Goal: Task Accomplishment & Management: Manage account settings

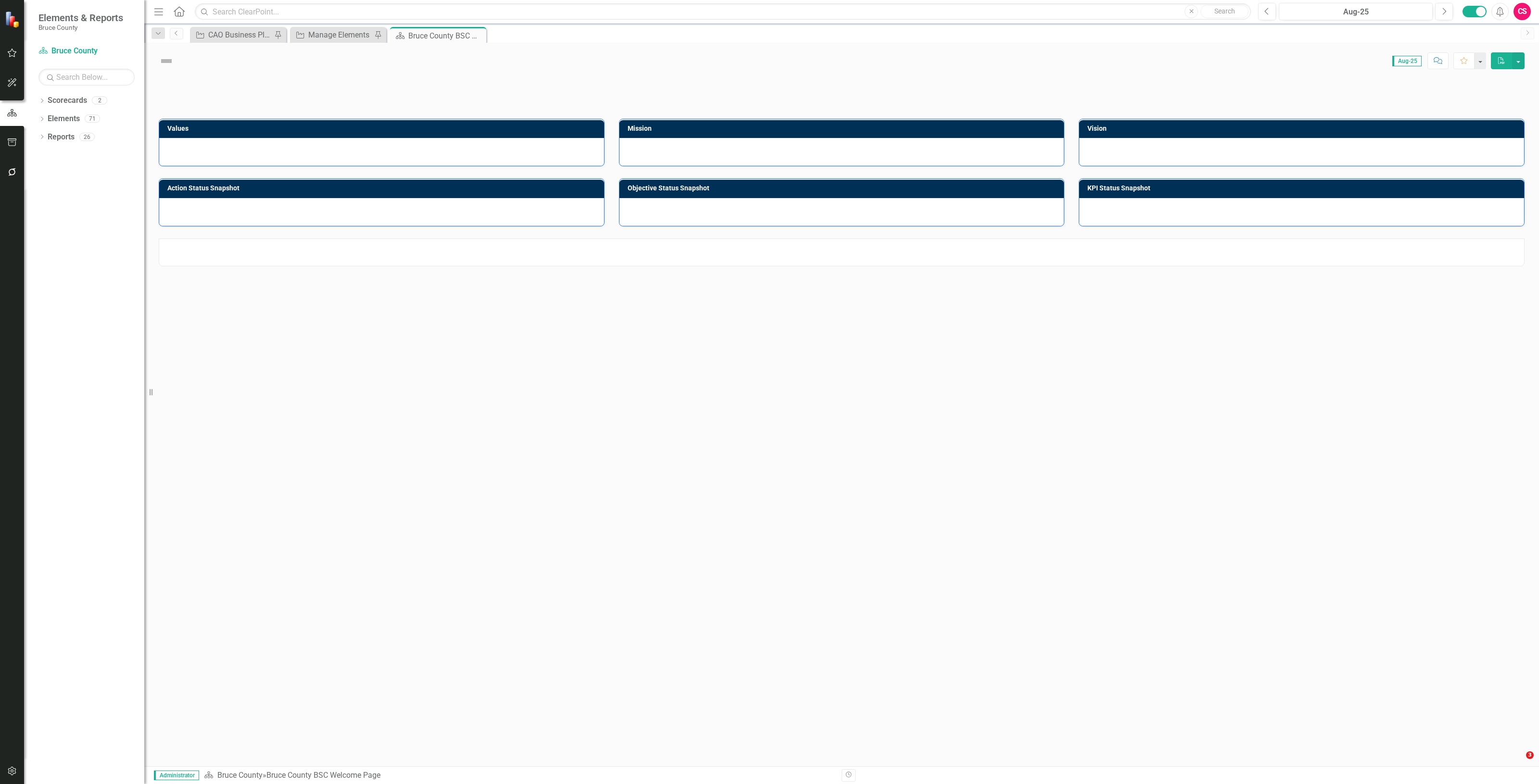
click at [14, 164] on button "button" at bounding box center [12, 173] width 22 height 20
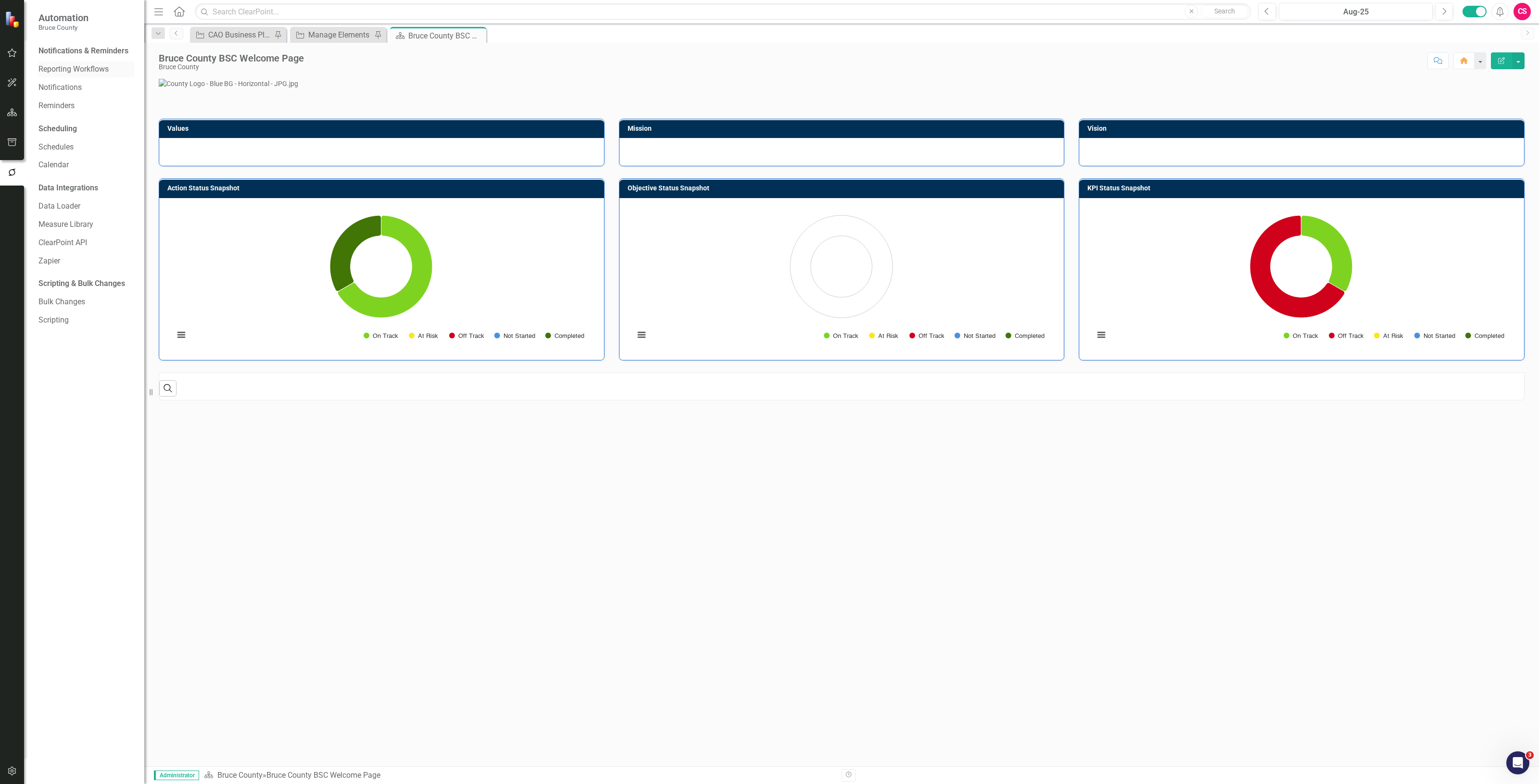
click at [82, 72] on link "Reporting Workflows" at bounding box center [86, 69] width 96 height 11
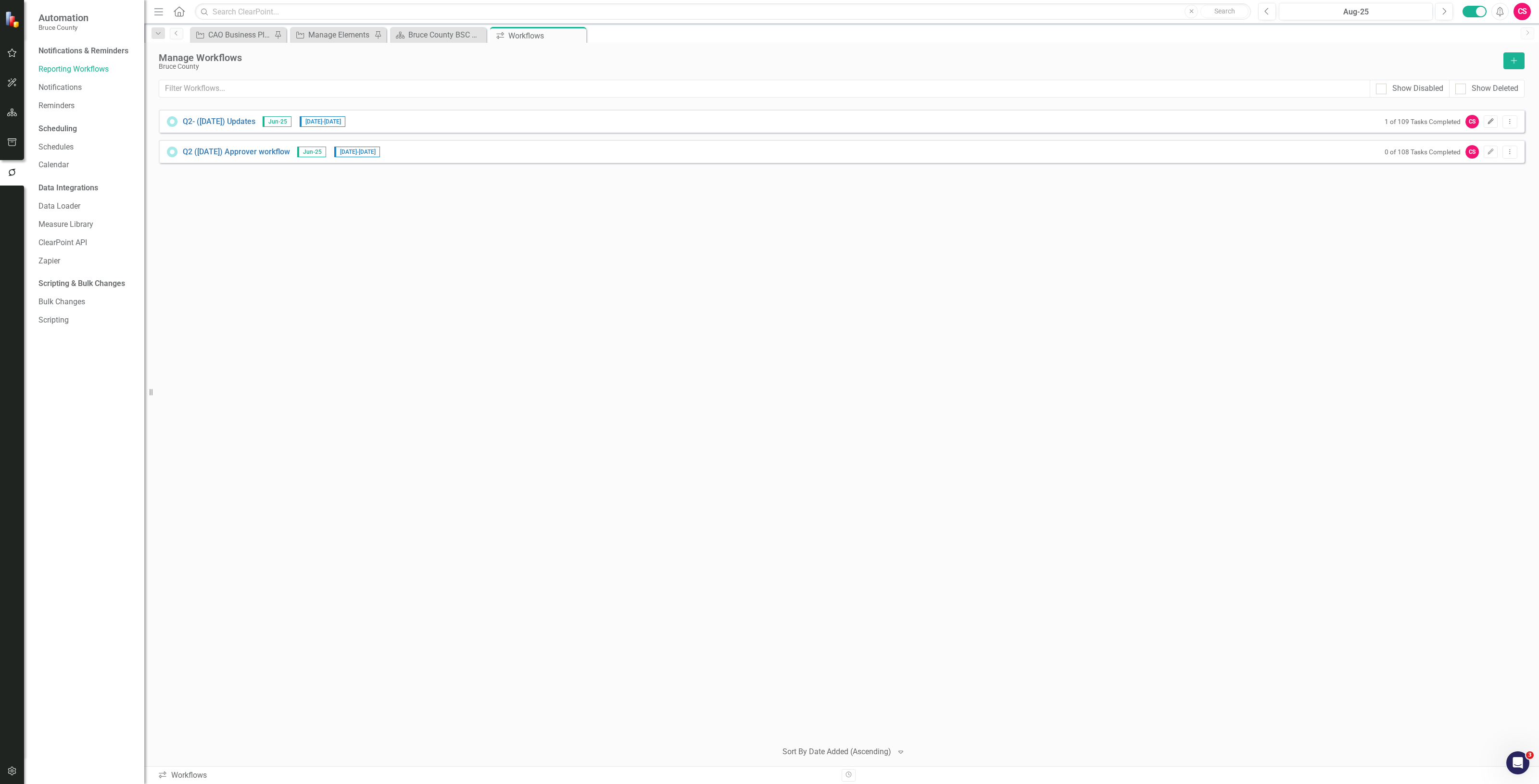
click at [1492, 121] on icon "Edit" at bounding box center [1491, 122] width 7 height 6
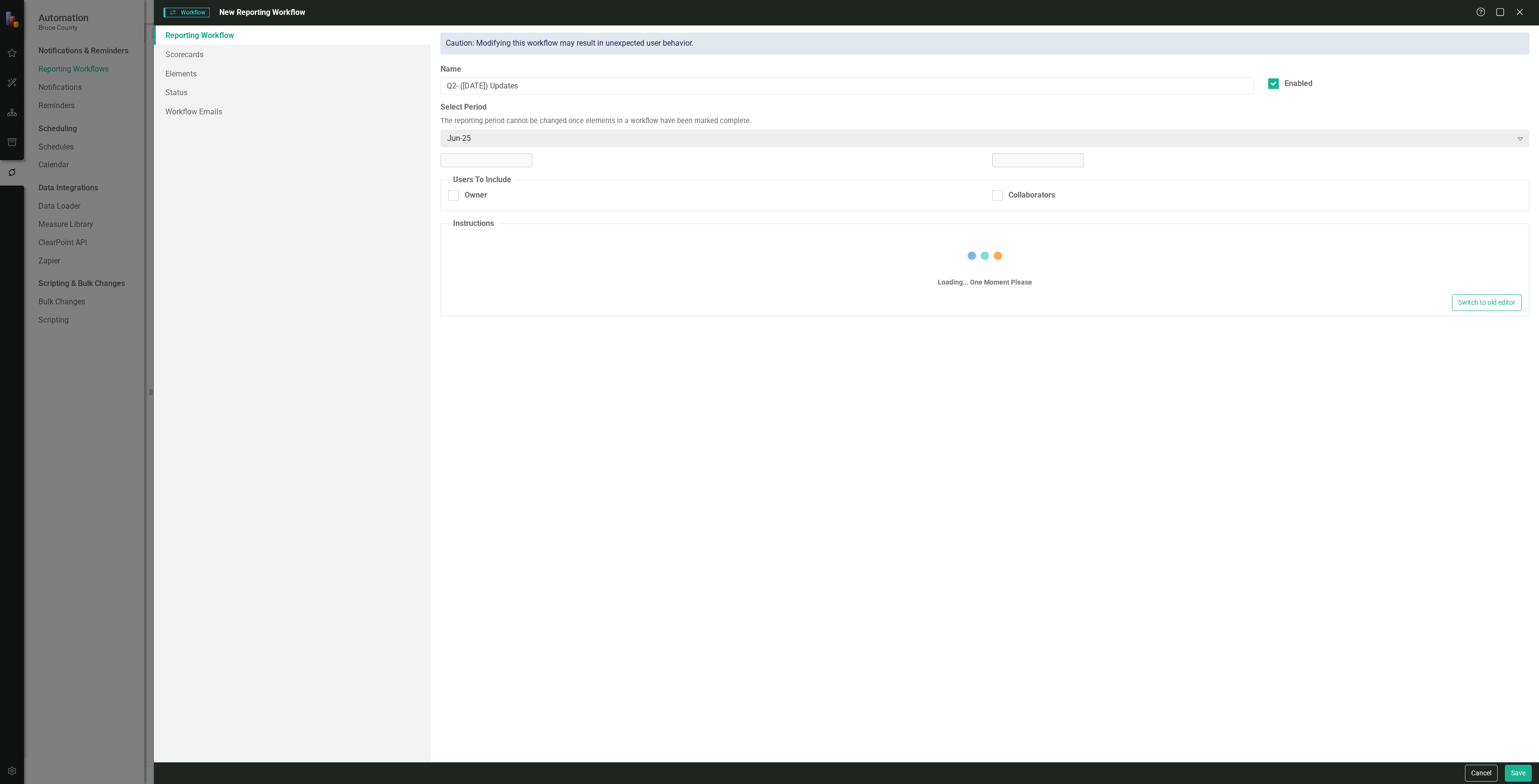
checkbox input "true"
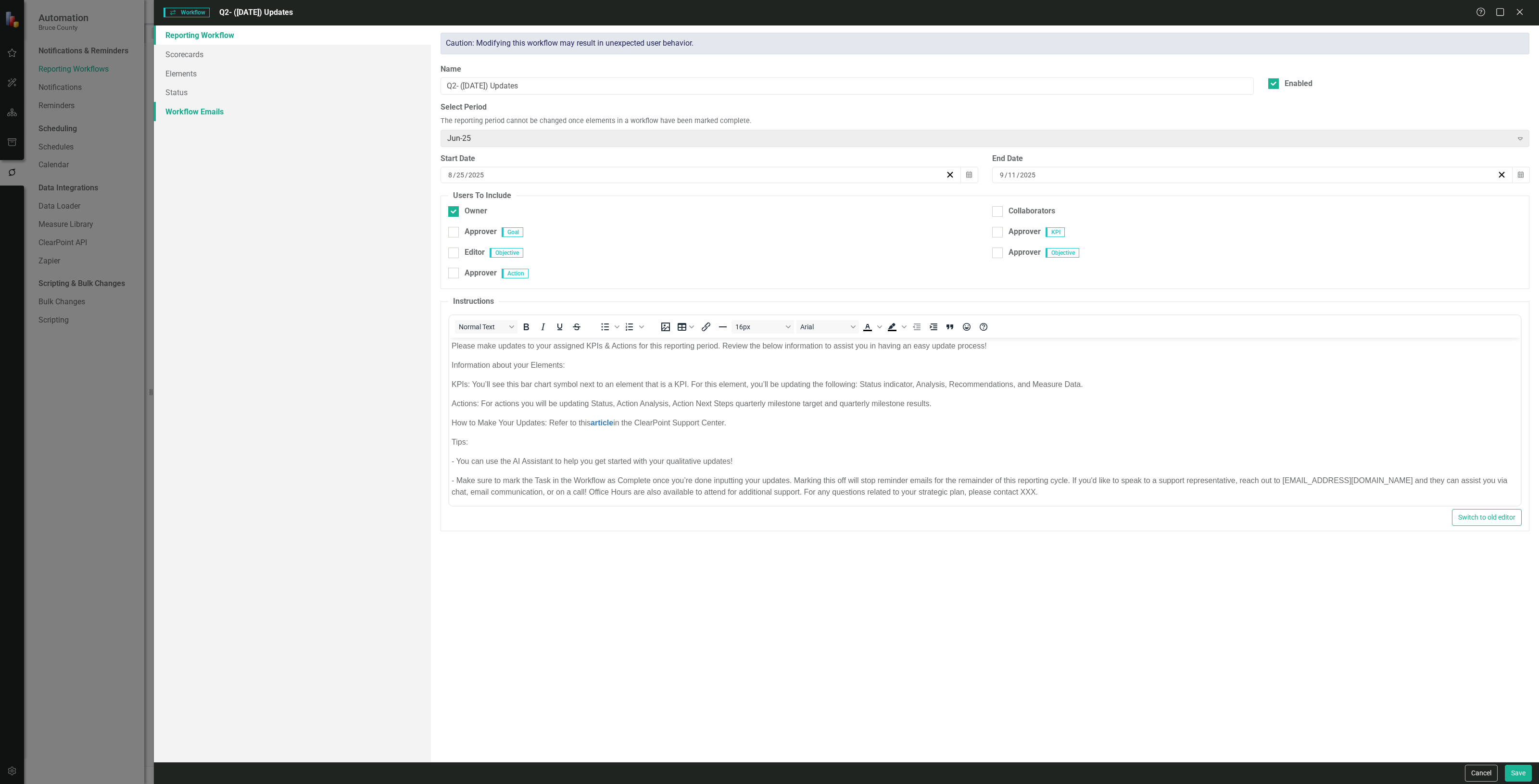
click at [239, 106] on link "Workflow Emails" at bounding box center [293, 112] width 277 height 19
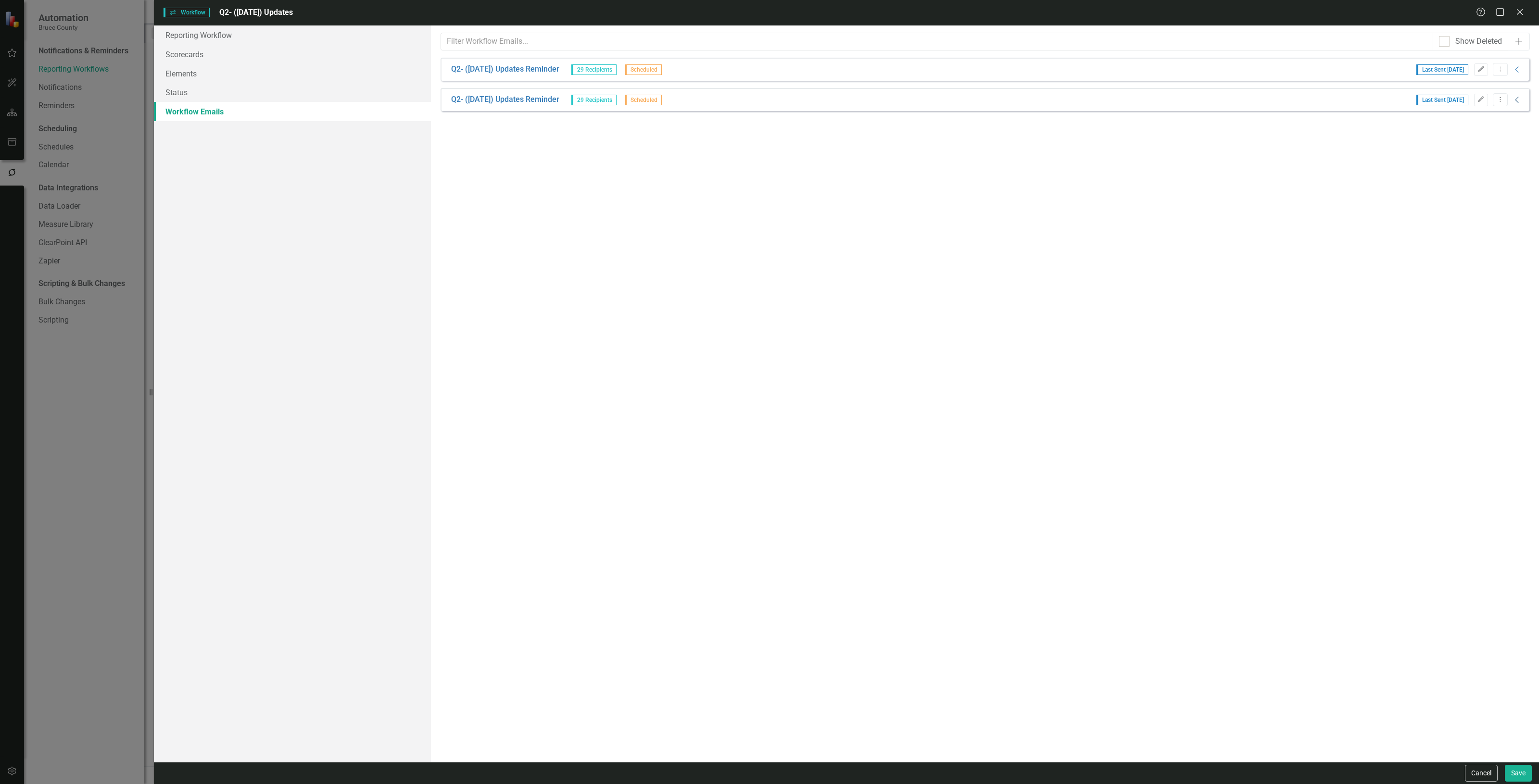
click at [1517, 99] on icon "Collapse" at bounding box center [1517, 100] width 10 height 8
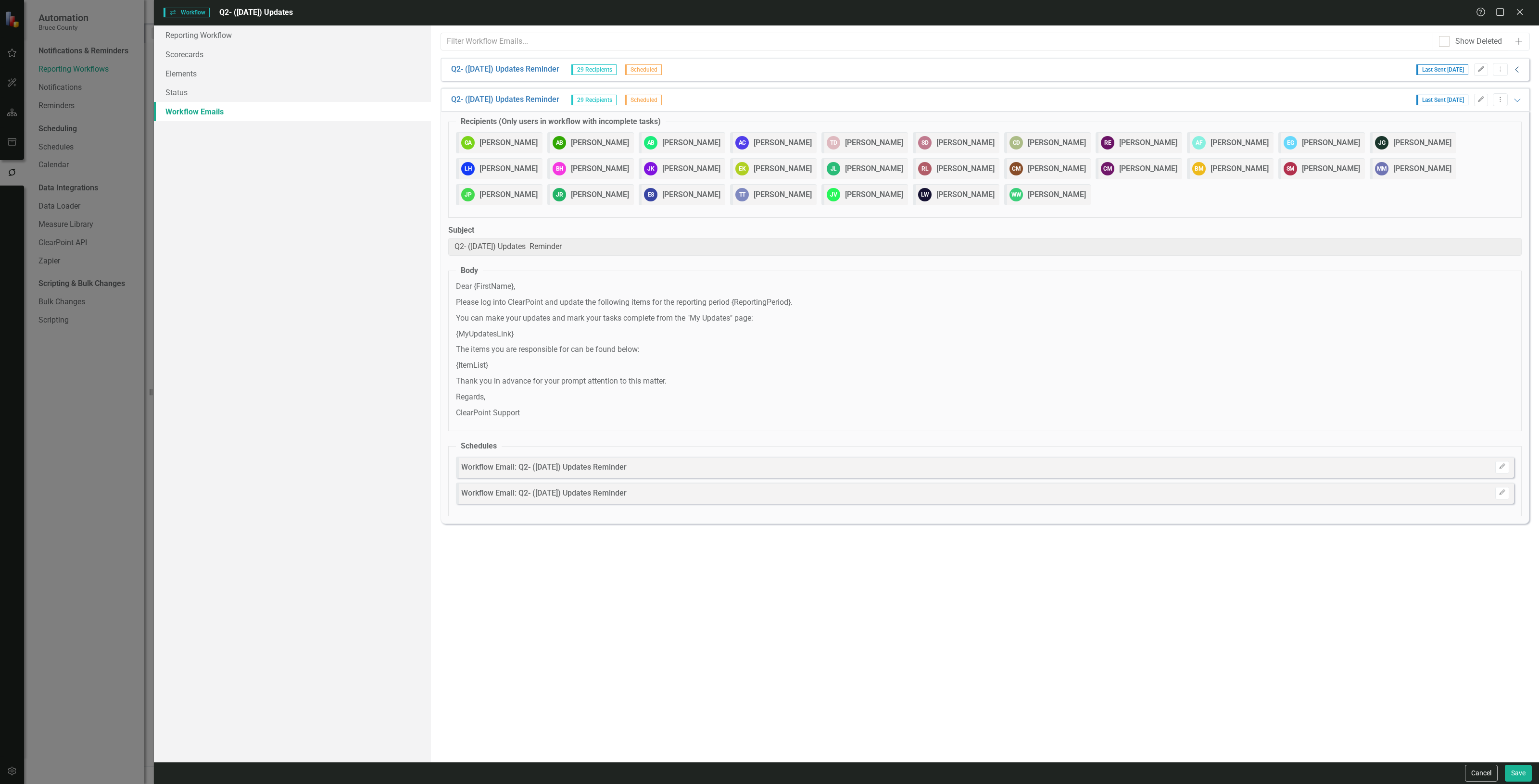
click at [1520, 70] on icon "Collapse" at bounding box center [1517, 69] width 10 height 8
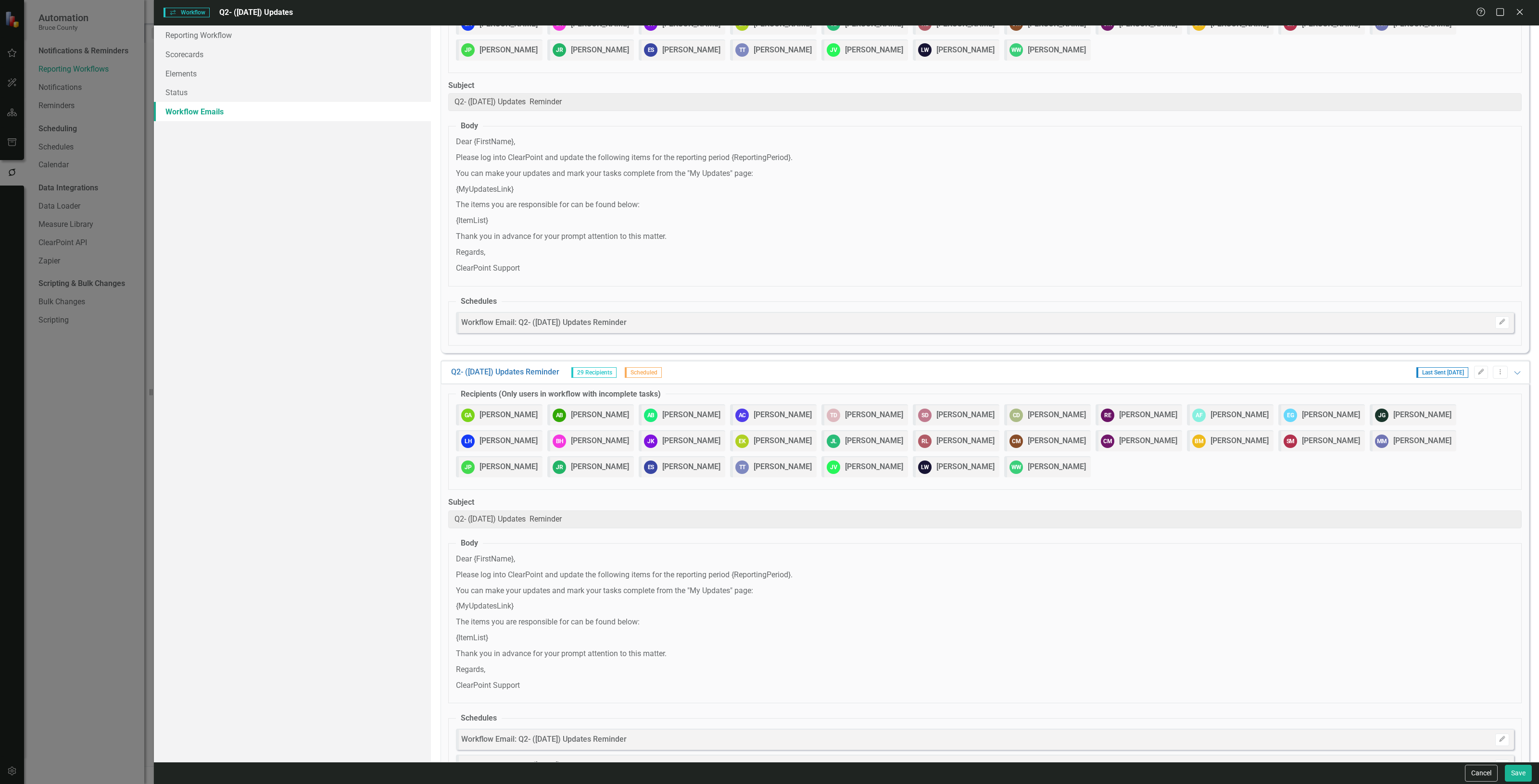
scroll to position [164, 0]
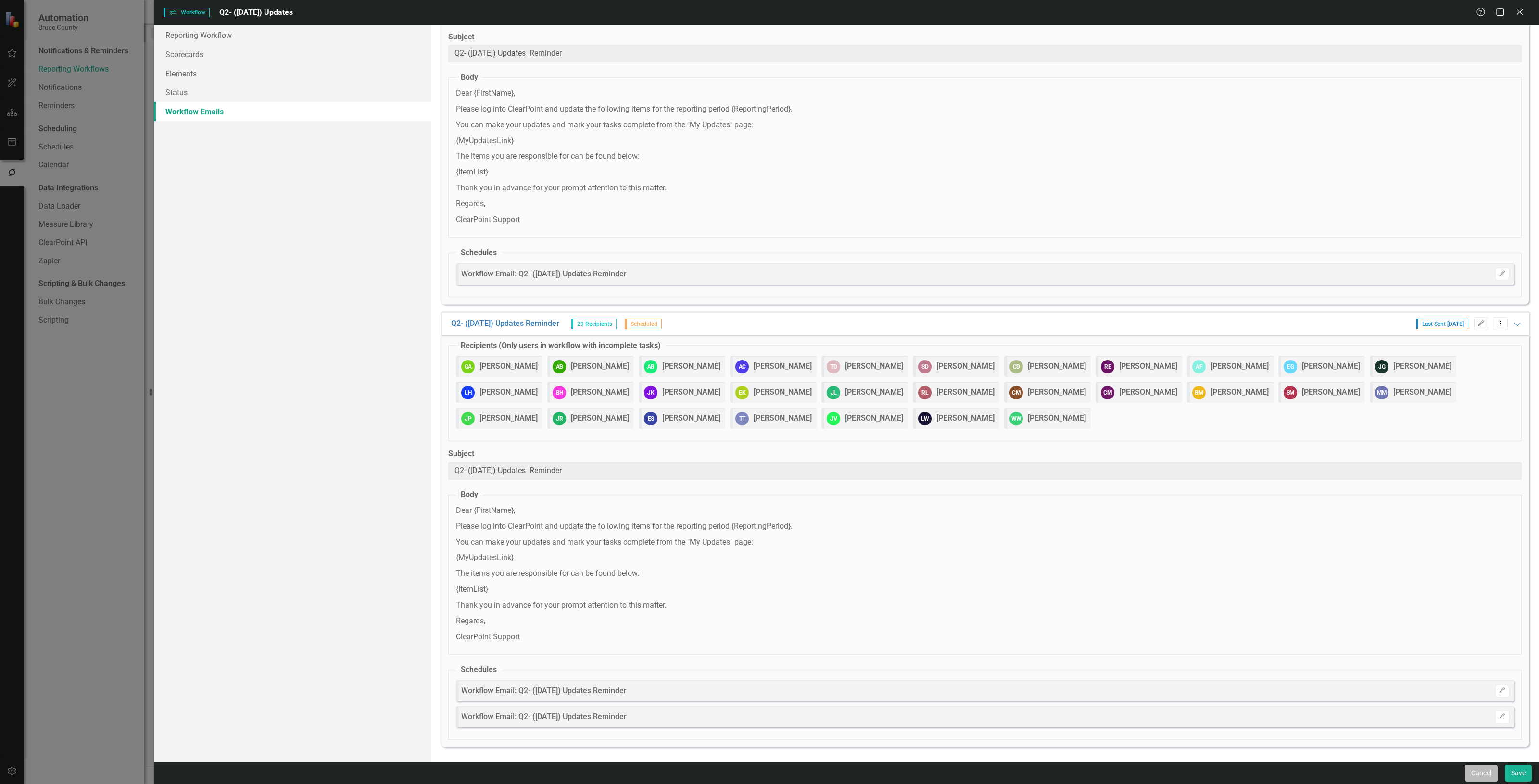
click at [1473, 765] on button "Cancel" at bounding box center [1481, 773] width 33 height 17
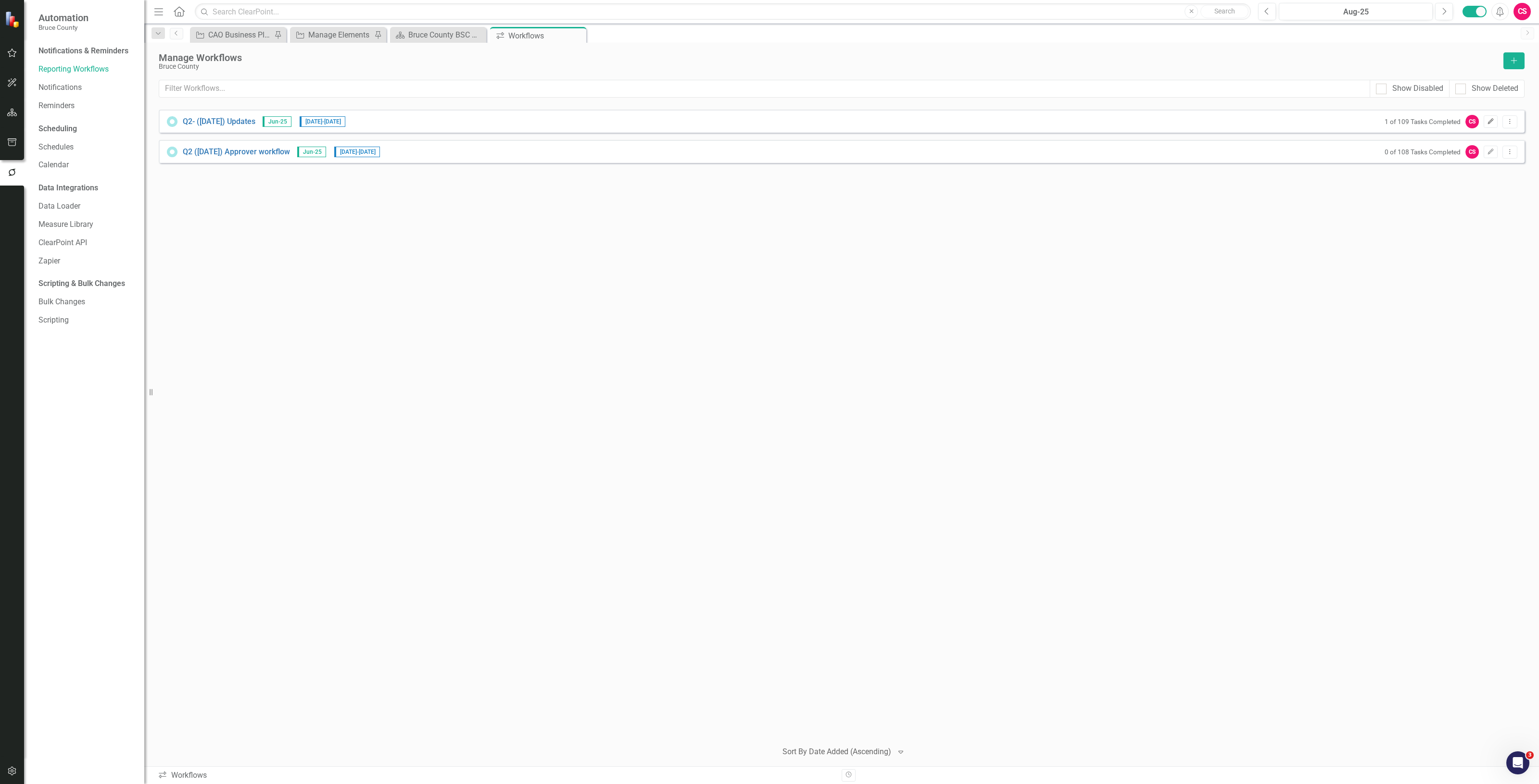
click at [1489, 121] on icon "Edit" at bounding box center [1491, 122] width 7 height 6
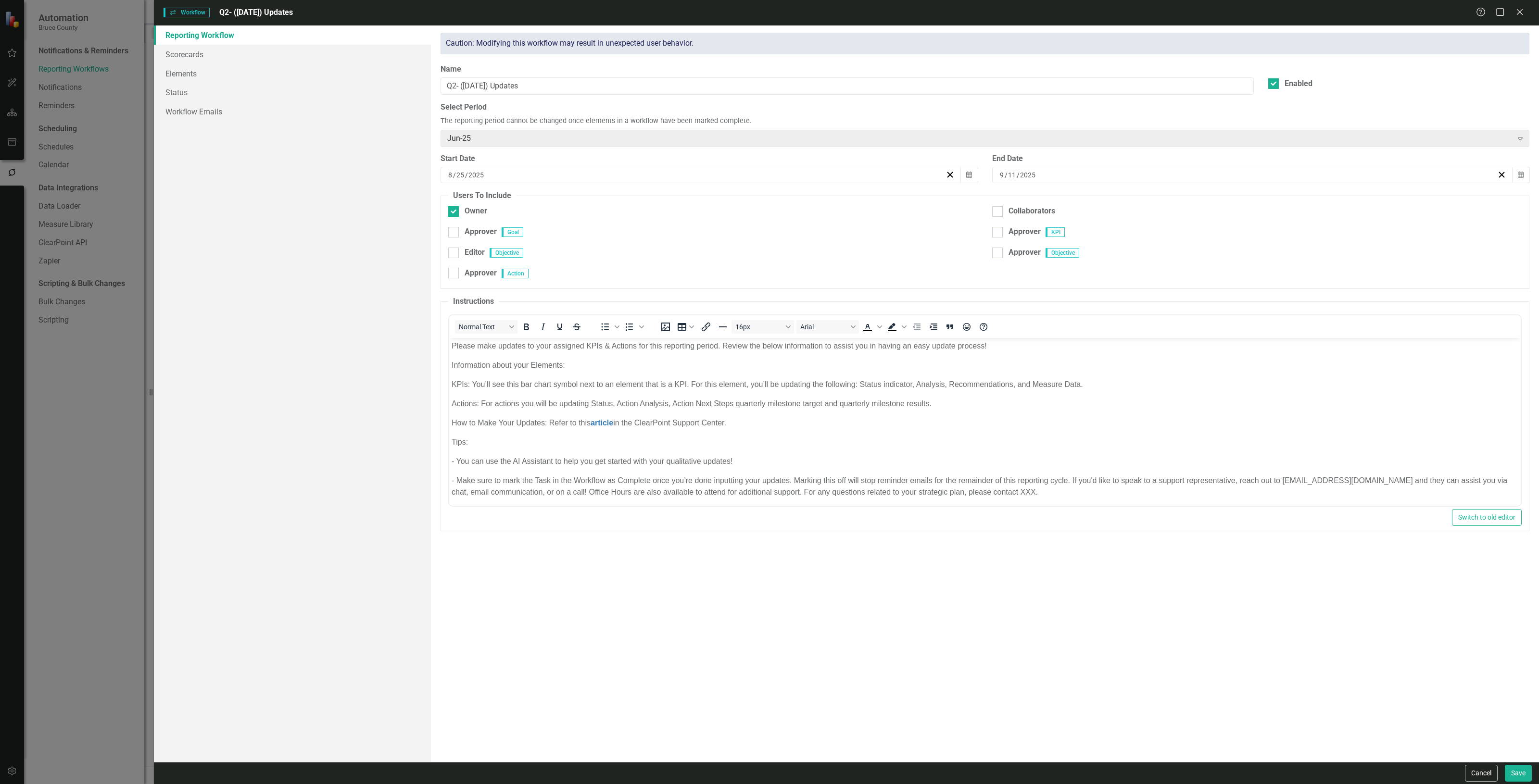
scroll to position [0, 0]
click at [1520, 10] on icon "Close" at bounding box center [1519, 11] width 12 height 9
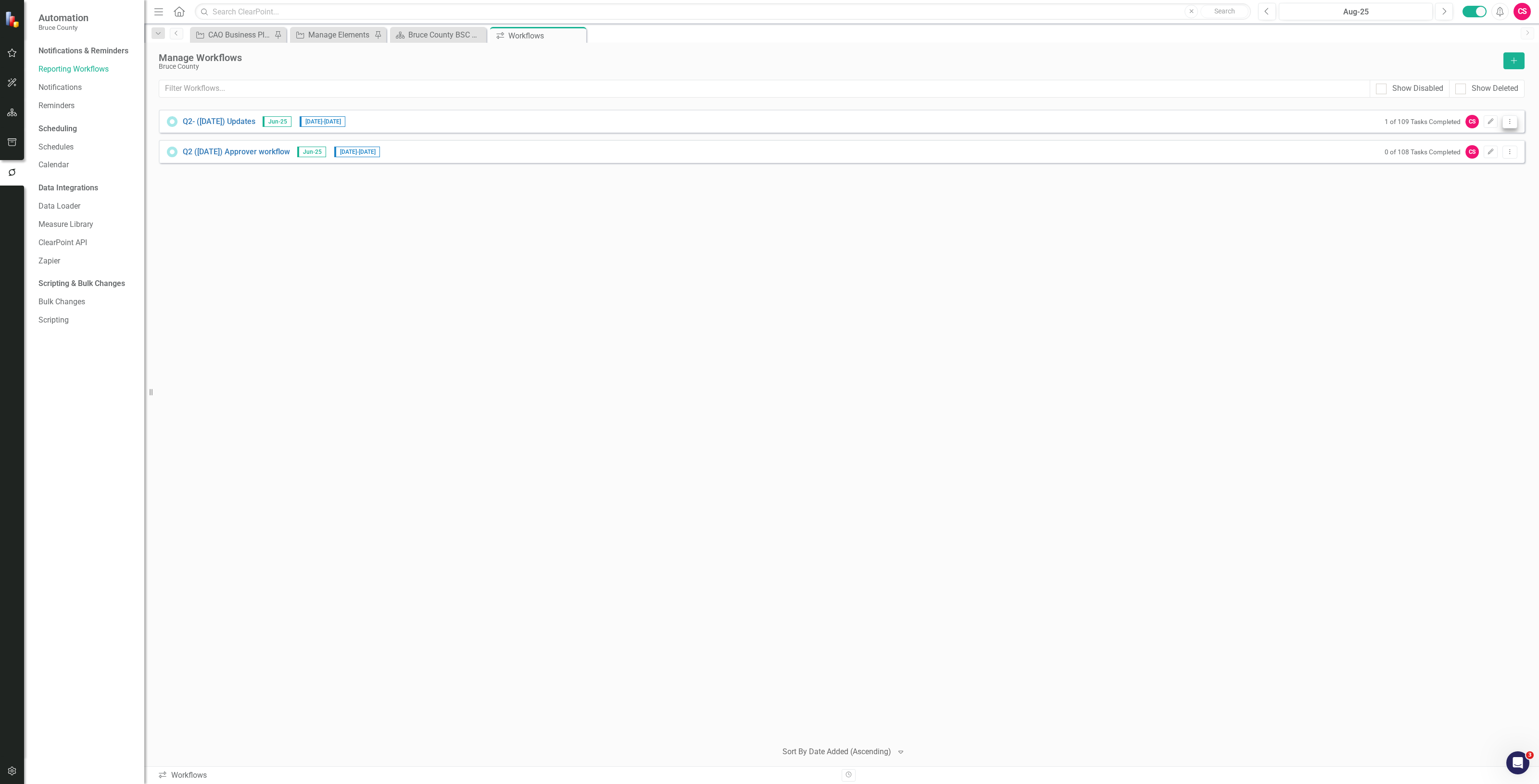
click at [1508, 121] on icon "Dropdown Menu" at bounding box center [1510, 121] width 8 height 6
click at [1489, 142] on link "Preview Preview Workflow" at bounding box center [1472, 139] width 89 height 18
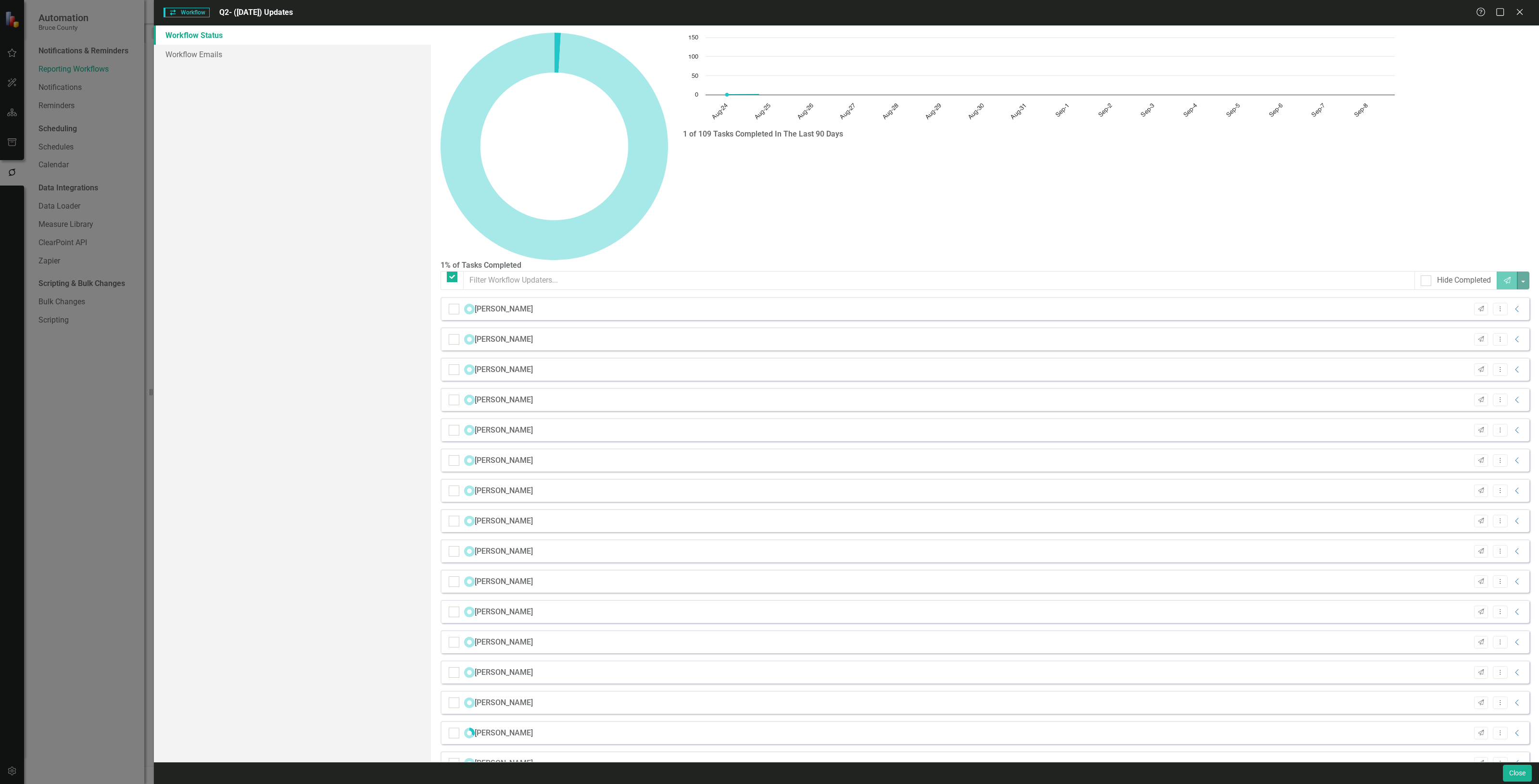
checkbox input "false"
click at [280, 50] on link "Workflow Emails" at bounding box center [293, 54] width 277 height 19
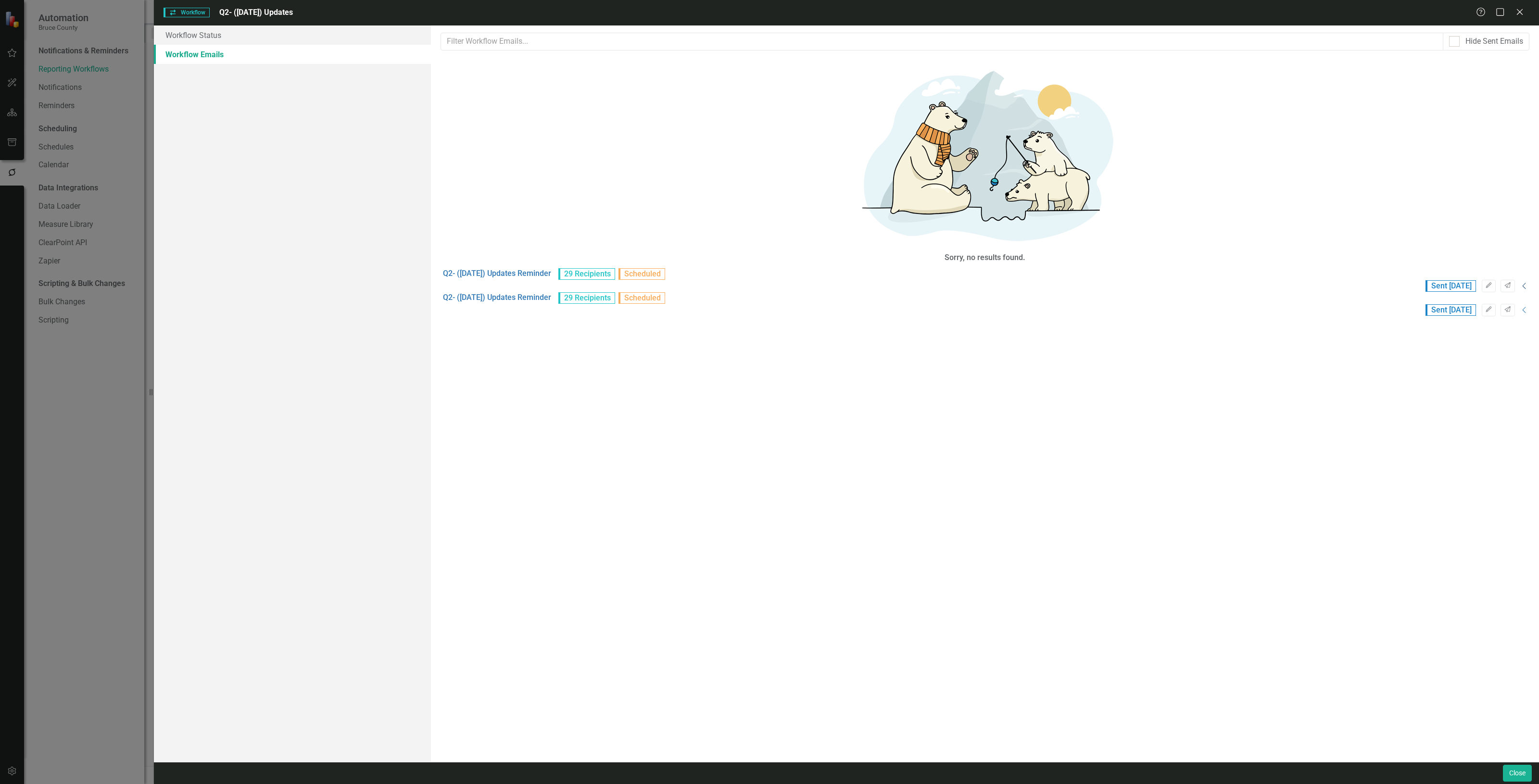
click at [1520, 282] on icon "Collapse" at bounding box center [1525, 286] width 10 height 8
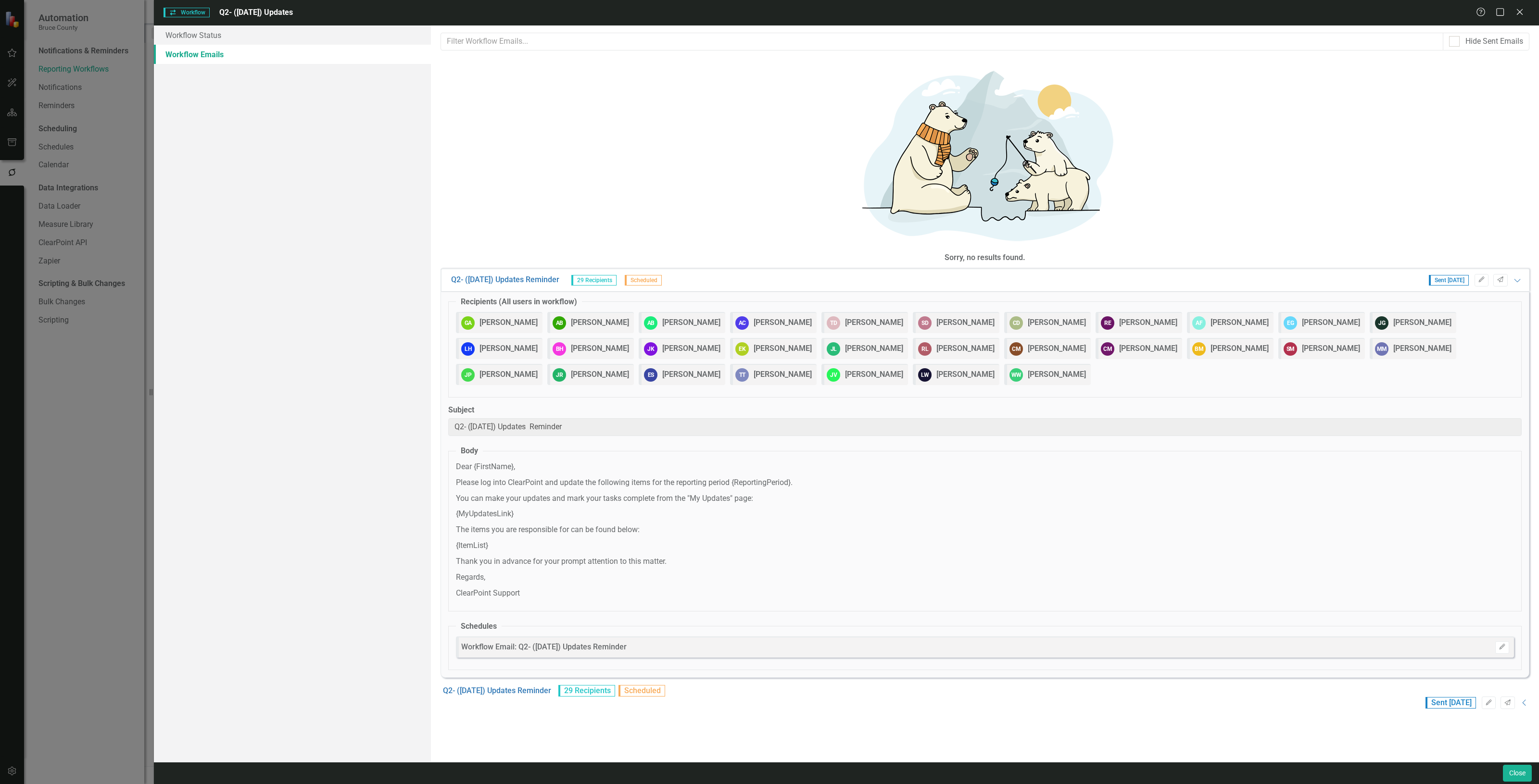
drag, startPoint x: 1518, startPoint y: 69, endPoint x: 1372, endPoint y: 106, distance: 150.6
click at [1518, 276] on icon "Expanded" at bounding box center [1517, 280] width 10 height 8
